Goal: Task Accomplishment & Management: Manage account settings

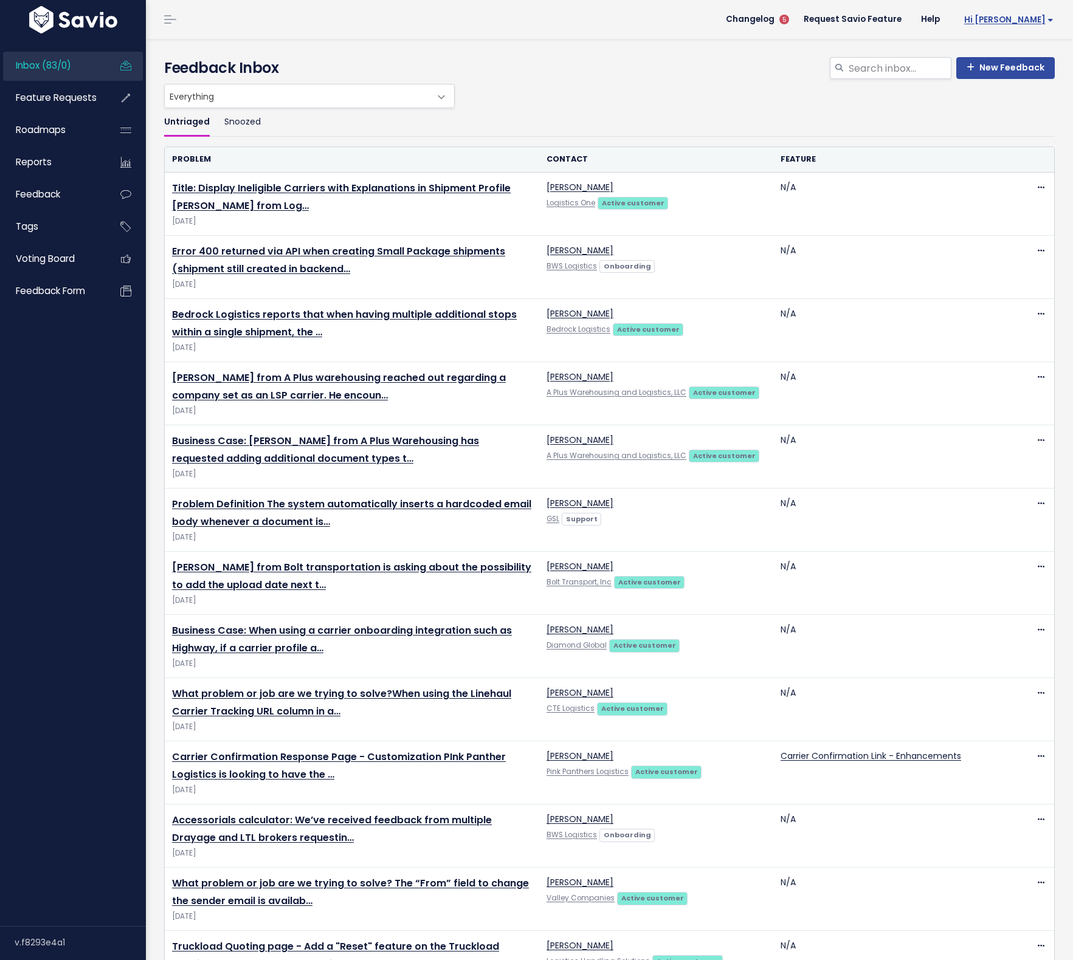
click at [1018, 21] on span "Hi [PERSON_NAME]" at bounding box center [1008, 19] width 89 height 9
click at [1003, 128] on link "Manage Users" at bounding box center [1013, 126] width 89 height 24
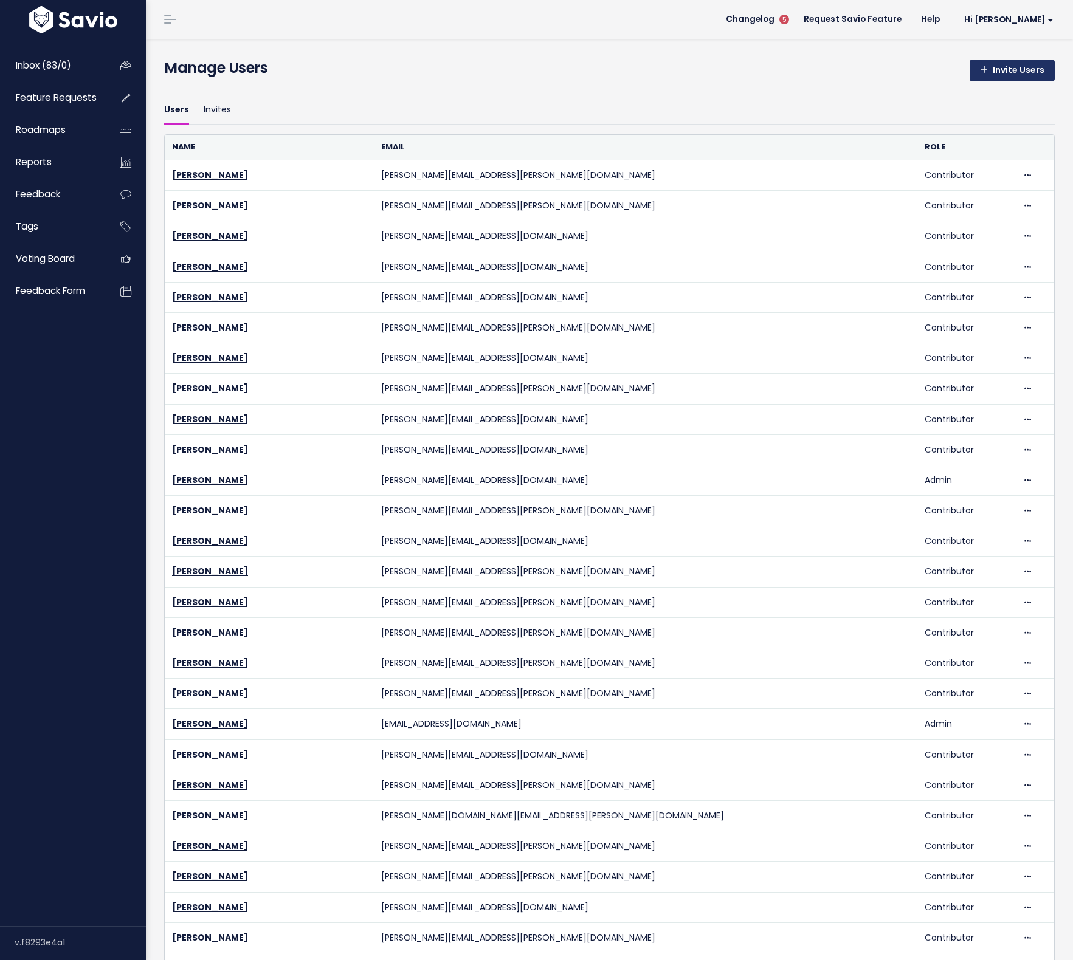
click at [1020, 72] on link "Invite Users" at bounding box center [1011, 71] width 85 height 22
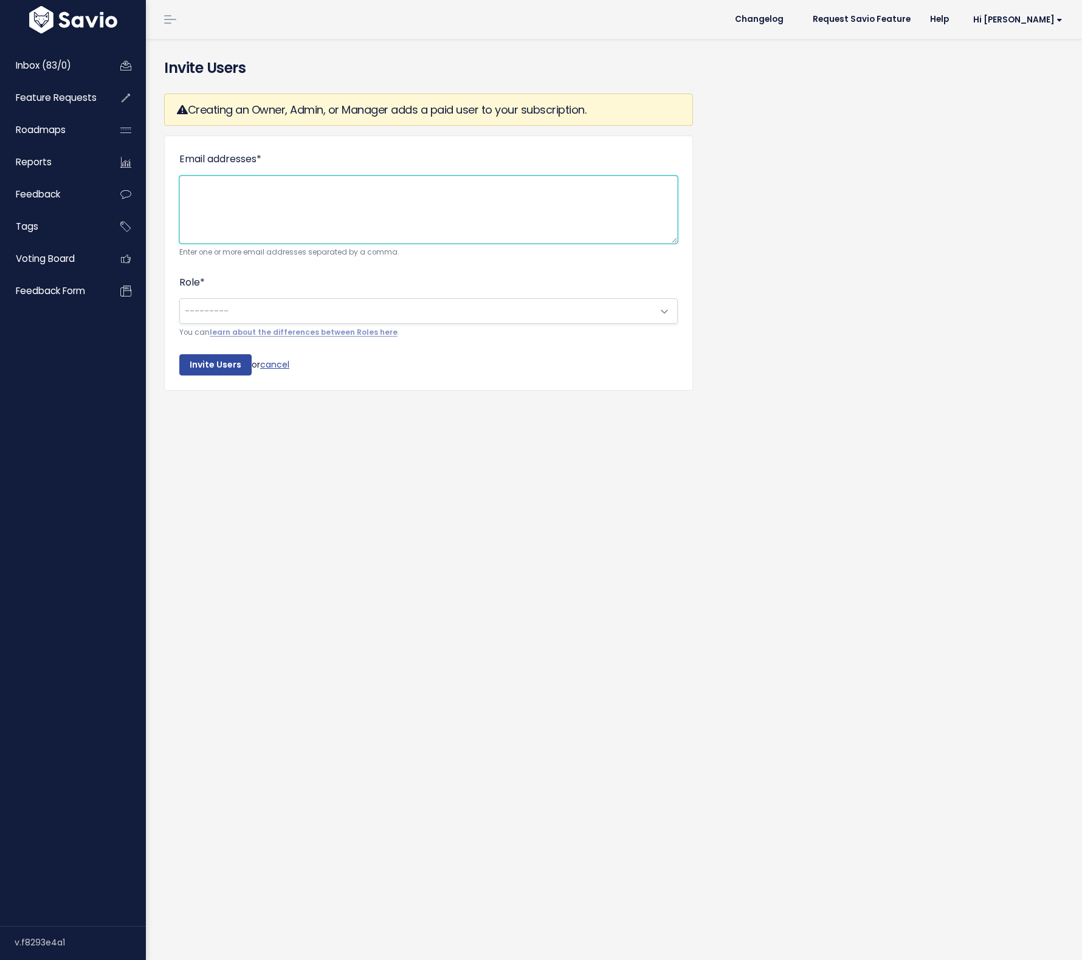
click at [268, 199] on textarea "Email addresses *" at bounding box center [428, 210] width 498 height 68
type textarea "[PERSON_NAME][EMAIL_ADDRESS][PERSON_NAME][DOMAIN_NAME]"
click at [359, 318] on span "---------" at bounding box center [416, 311] width 473 height 24
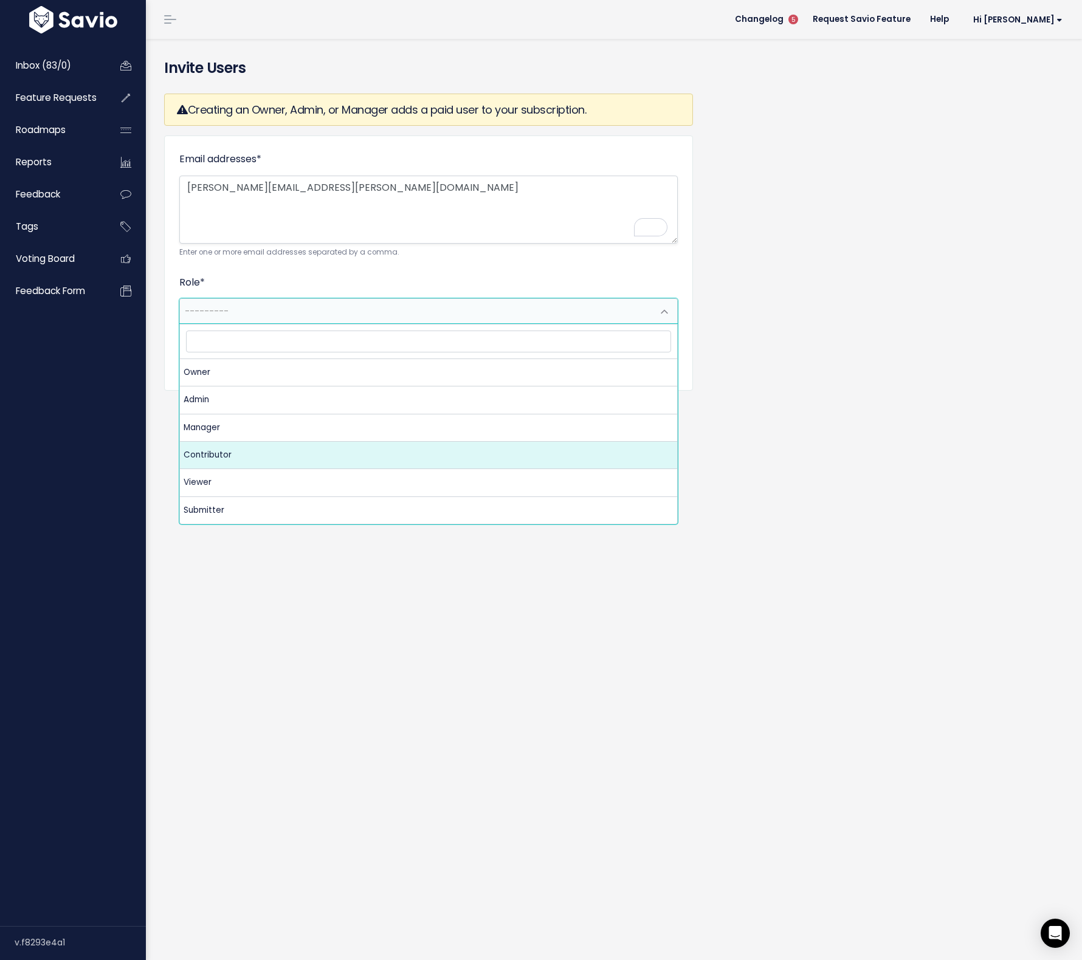
select select "CONTRIBUTOR"
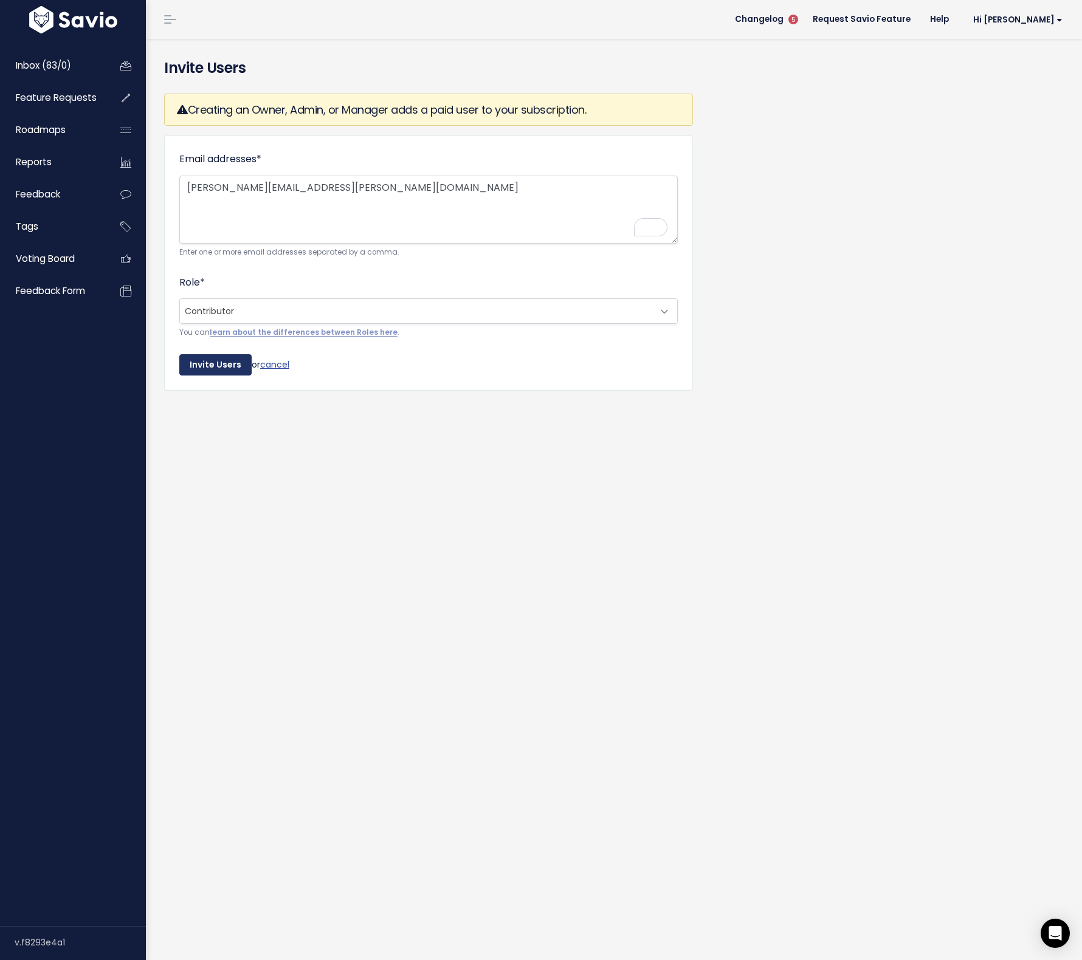
click at [213, 367] on input "Invite Users" at bounding box center [215, 365] width 72 height 22
